Goal: Communication & Community: Answer question/provide support

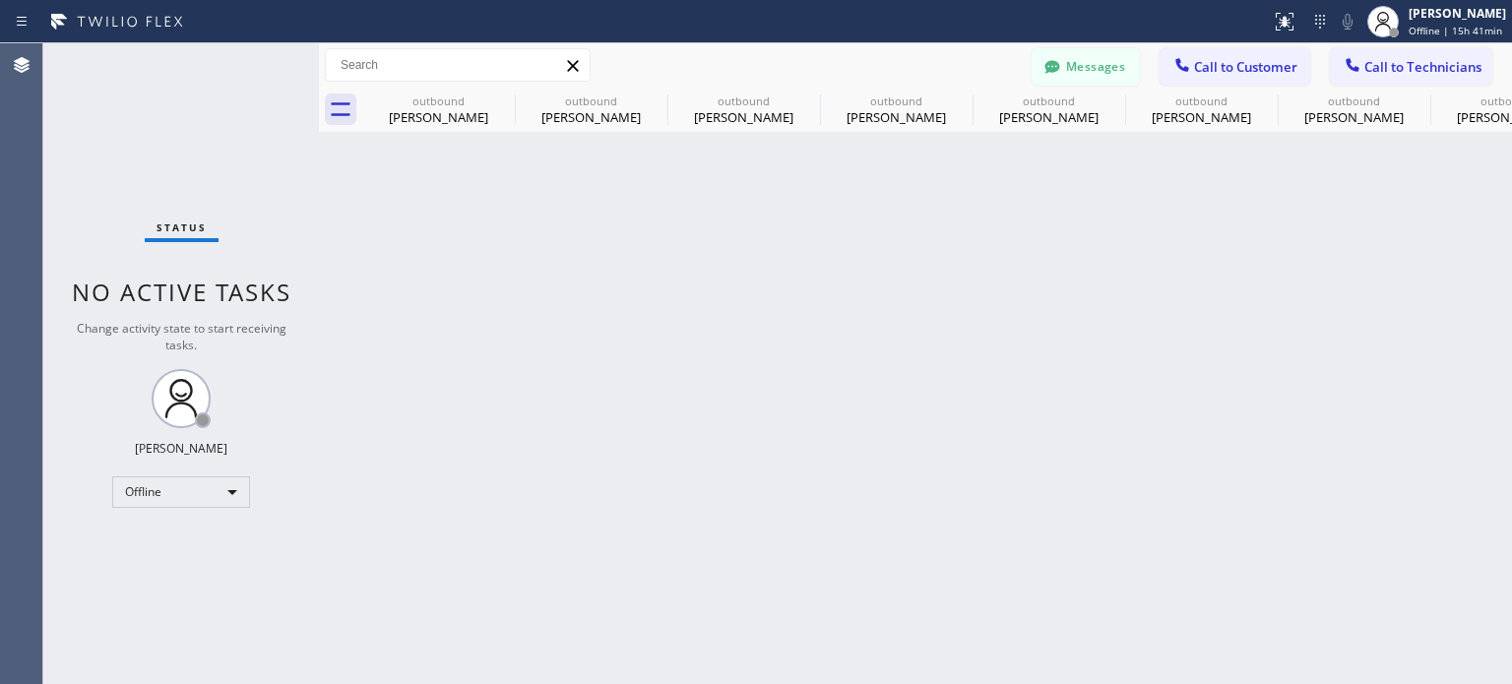
scroll to position [1991, 0]
click at [500, 93] on icon at bounding box center [502, 101] width 18 height 18
click at [0, 0] on icon at bounding box center [0, 0] width 0 height 0
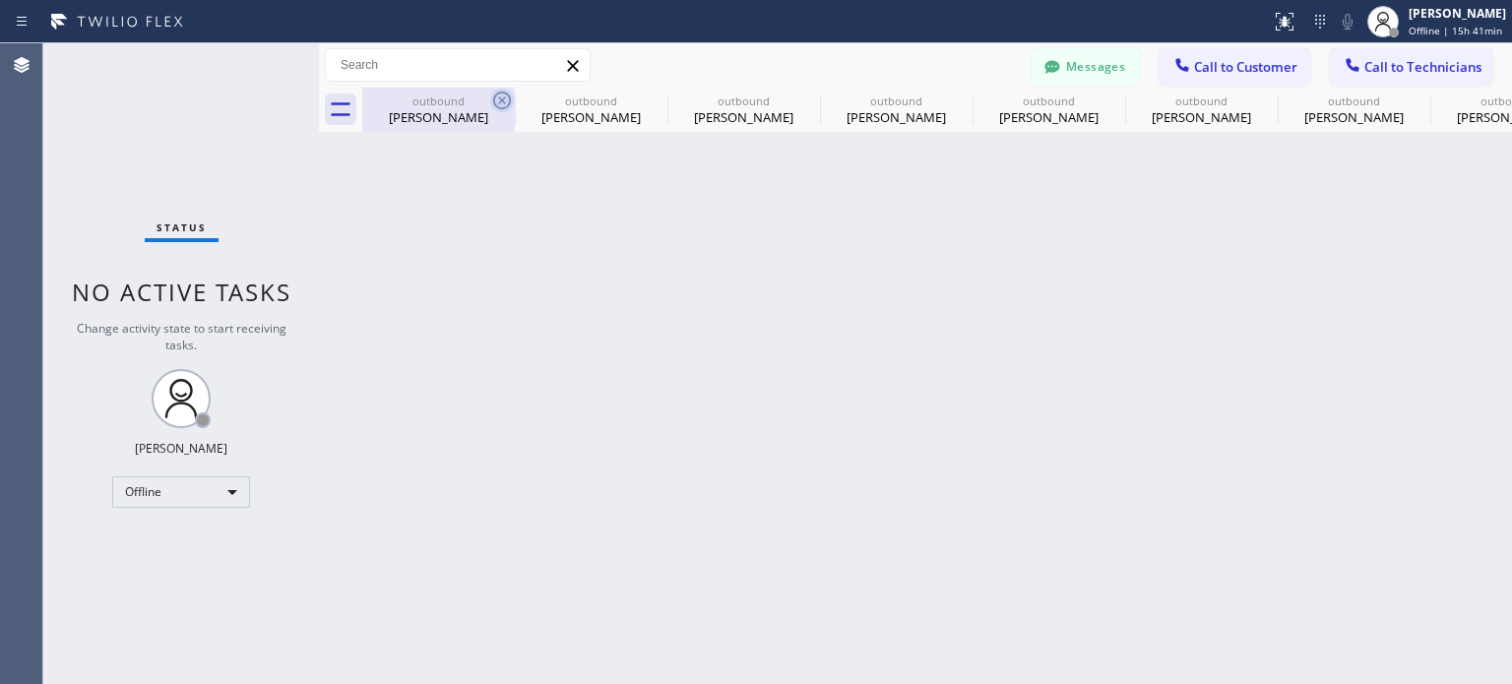
click at [0, 0] on icon at bounding box center [0, 0] width 0 height 0
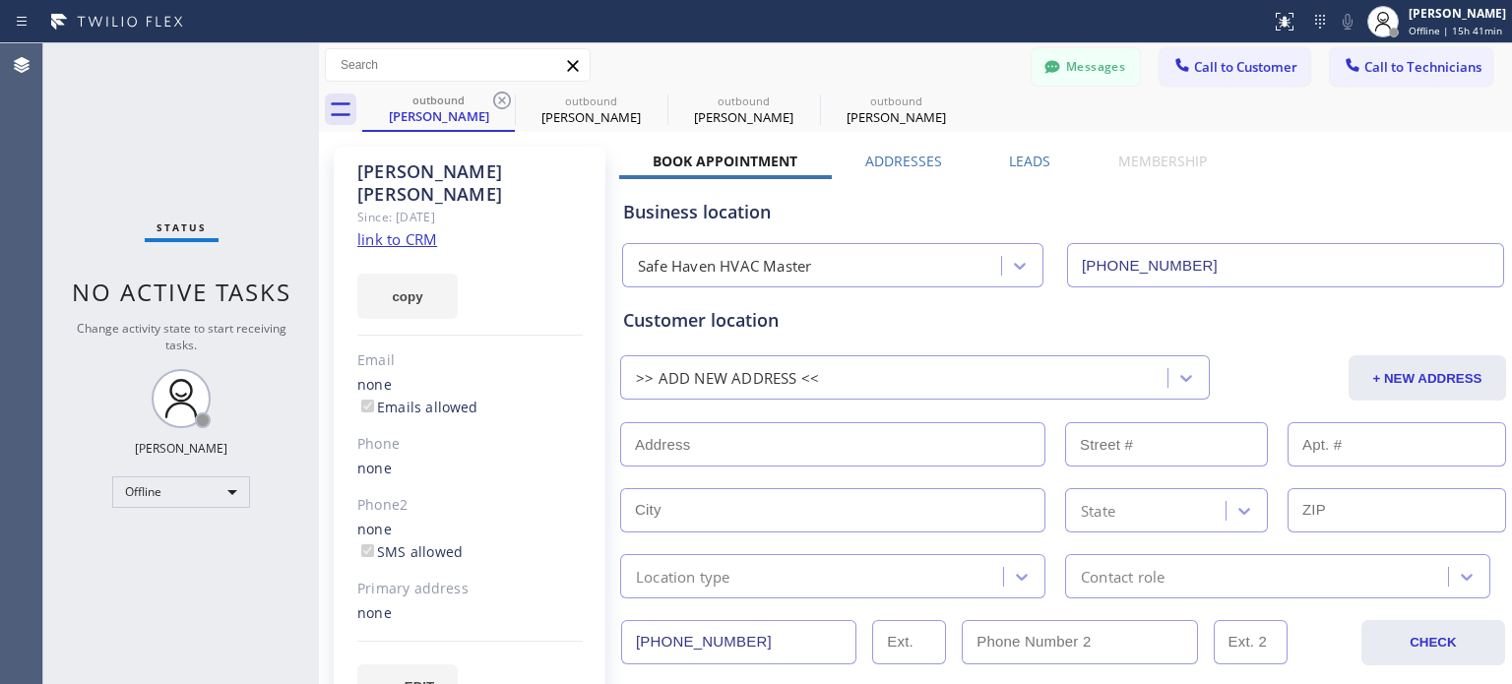
type input "[PHONE_NUMBER]"
click at [500, 93] on icon at bounding box center [502, 101] width 18 height 18
type input "[PHONE_NUMBER]"
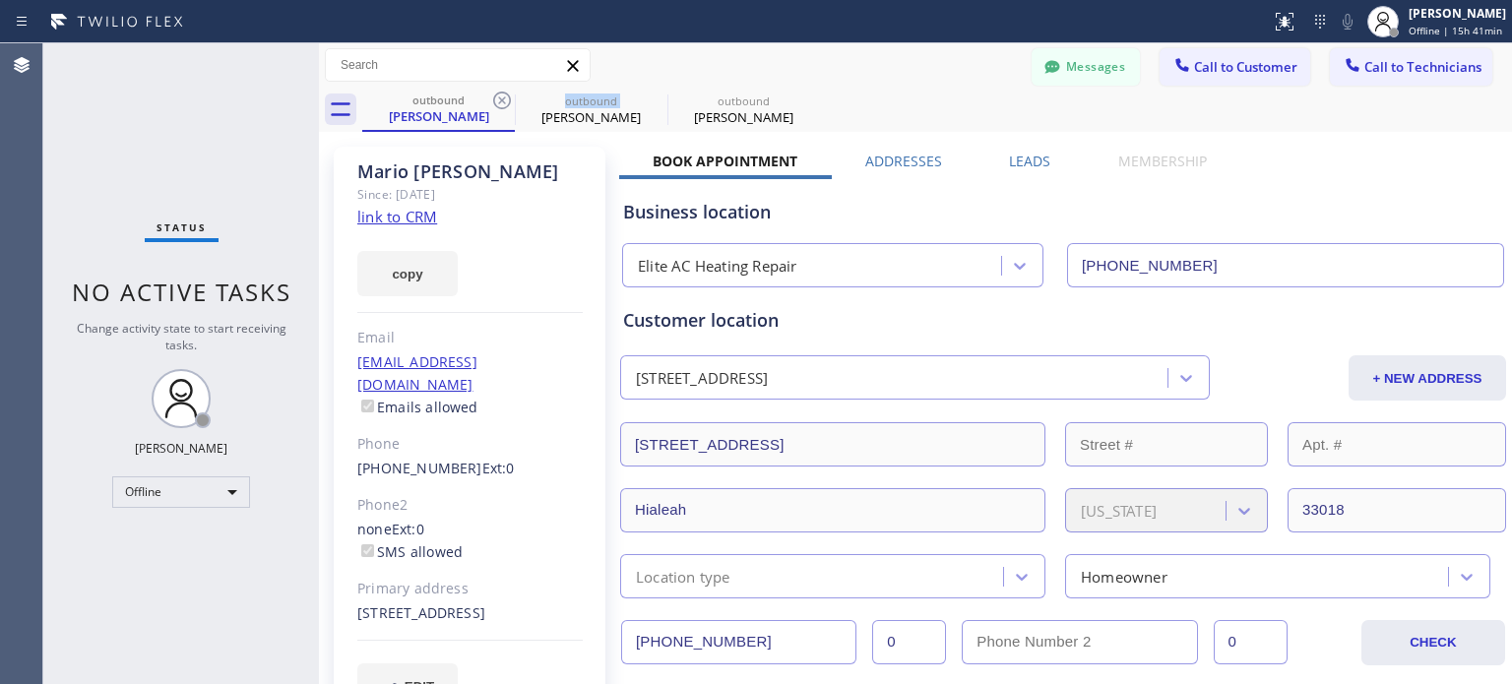
click at [500, 93] on icon at bounding box center [502, 101] width 18 height 18
type input "[PHONE_NUMBER]"
click at [500, 93] on icon at bounding box center [502, 101] width 18 height 18
click at [0, 0] on icon at bounding box center [0, 0] width 0 height 0
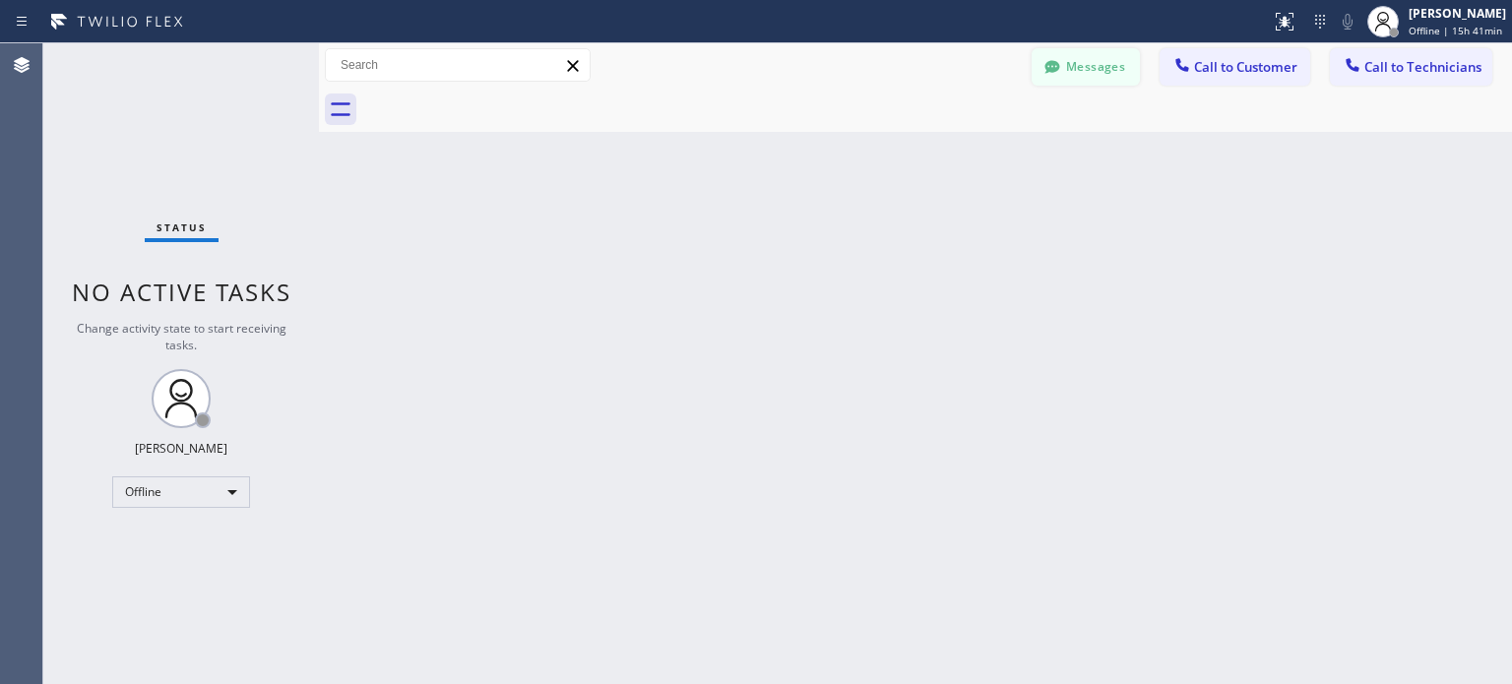
click at [1112, 69] on button "Messages" at bounding box center [1086, 66] width 108 height 37
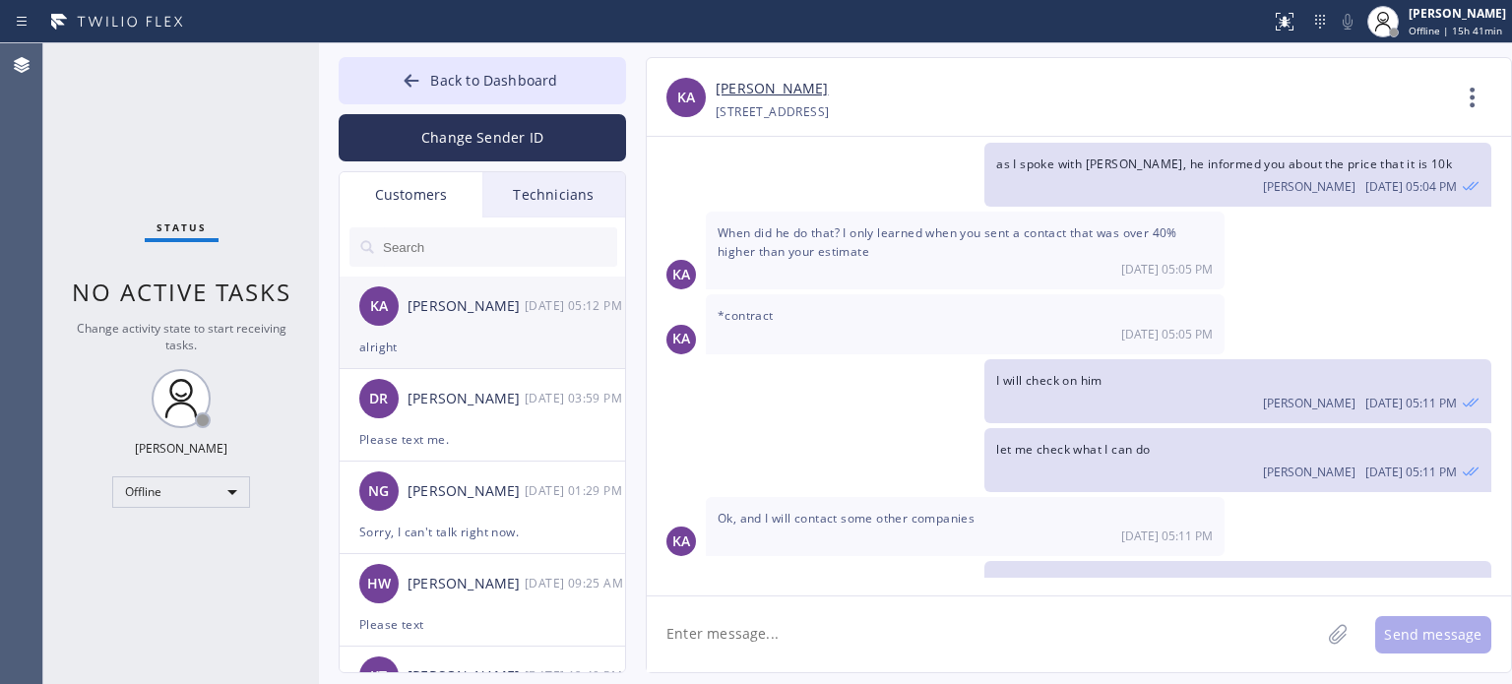
click at [476, 346] on div "alright" at bounding box center [482, 347] width 246 height 23
click at [705, 649] on textarea at bounding box center [983, 635] width 673 height 76
click at [795, 636] on textarea at bounding box center [983, 635] width 673 height 76
click at [1107, 80] on div "[PERSON_NAME]" at bounding box center [1082, 89] width 733 height 23
click at [403, 97] on button "Back to Dashboard" at bounding box center [482, 80] width 287 height 47
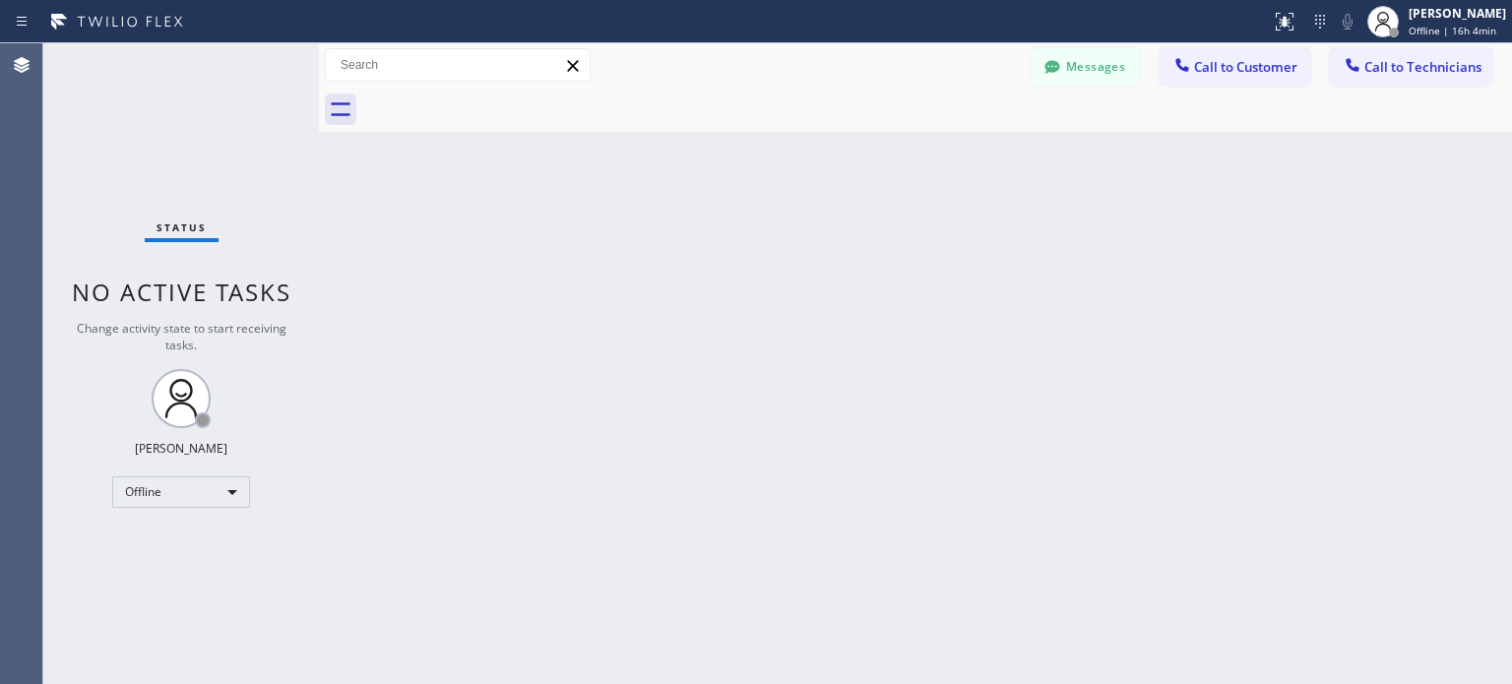
click at [850, 513] on div "Back to Dashboard Change Sender ID Customers Technicians KA [PERSON_NAME] [DATE…" at bounding box center [915, 363] width 1193 height 641
click at [1241, 390] on div "Back to Dashboard Change Sender ID Customers Technicians KA [PERSON_NAME] [DATE…" at bounding box center [915, 363] width 1193 height 641
